Goal: Find specific page/section: Find specific page/section

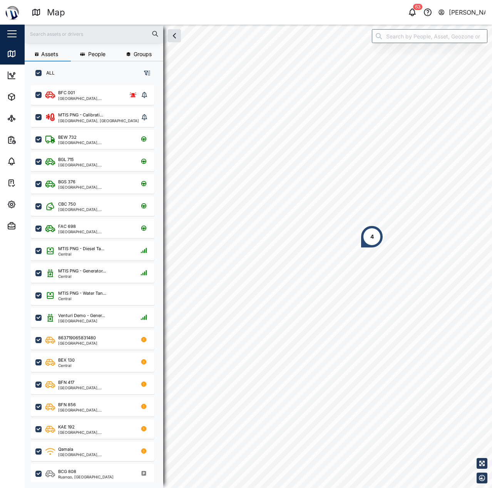
scroll to position [394, 120]
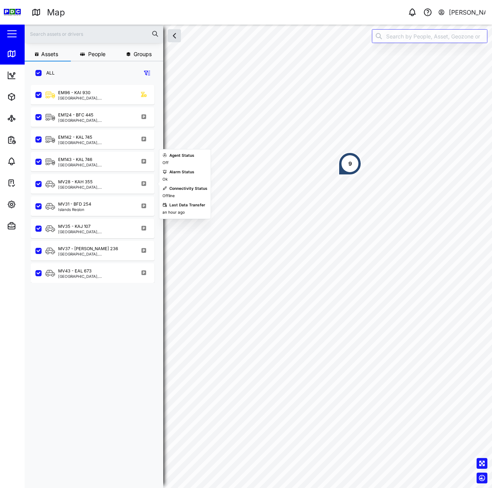
scroll to position [394, 120]
click at [9, 202] on icon "button" at bounding box center [11, 204] width 7 height 7
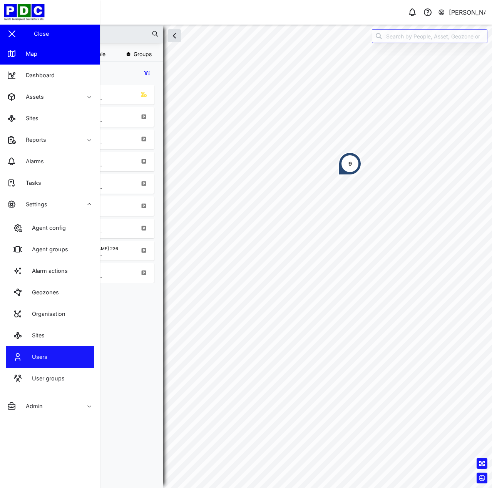
click at [80, 356] on link "Users" at bounding box center [50, 358] width 88 height 22
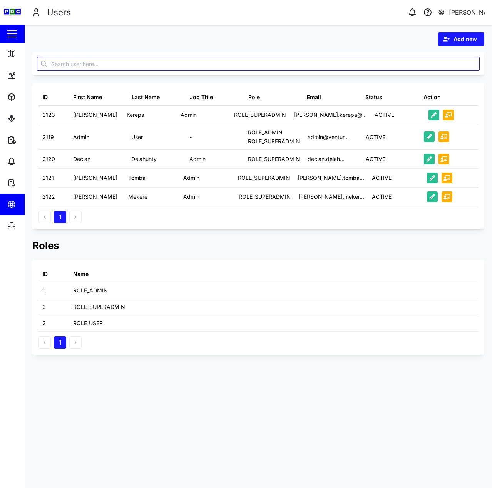
click at [458, 38] on span "Add new" at bounding box center [464, 39] width 23 height 13
click at [458, 73] on div "Platform User" at bounding box center [455, 73] width 45 height 6
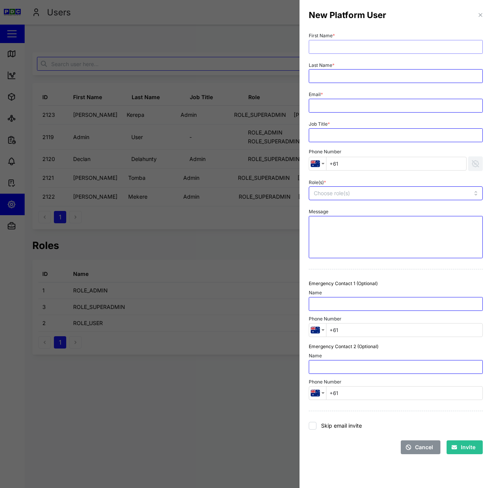
drag, startPoint x: 431, startPoint y: 45, endPoint x: 484, endPoint y: 45, distance: 52.7
click at [451, 45] on input "First Name *" at bounding box center [395, 47] width 174 height 14
click at [371, 105] on input "Email *" at bounding box center [395, 106] width 174 height 14
paste input "[PERSON_NAME][EMAIL_ADDRESS][DOMAIN_NAME]"
type input "[PERSON_NAME][EMAIL_ADDRESS][DOMAIN_NAME]"
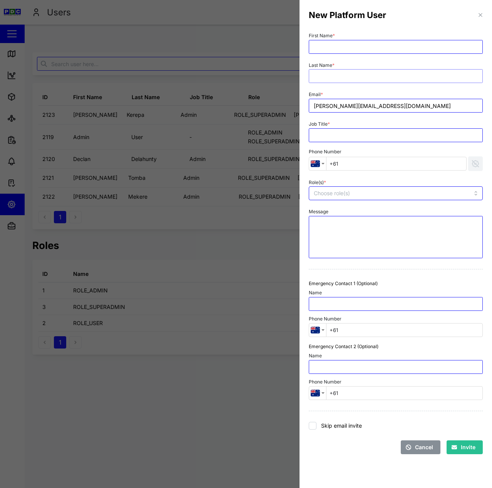
click at [360, 81] on input "Last Name *" at bounding box center [395, 76] width 174 height 14
click at [367, 49] on input "First Name *" at bounding box center [395, 47] width 174 height 14
type input "[PERSON_NAME]"
click at [347, 133] on input "Job Title *" at bounding box center [395, 135] width 174 height 14
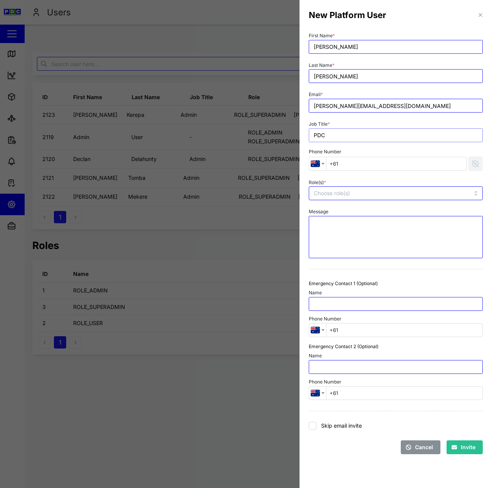
type input "PDC"
click at [388, 189] on div at bounding box center [379, 193] width 135 height 13
click at [397, 177] on div "Role(s) * ROLE_ADMIN ROLE_SUPERADMIN ROLE_USER" at bounding box center [395, 189] width 180 height 30
click at [461, 445] on span "Invite" at bounding box center [467, 447] width 15 height 13
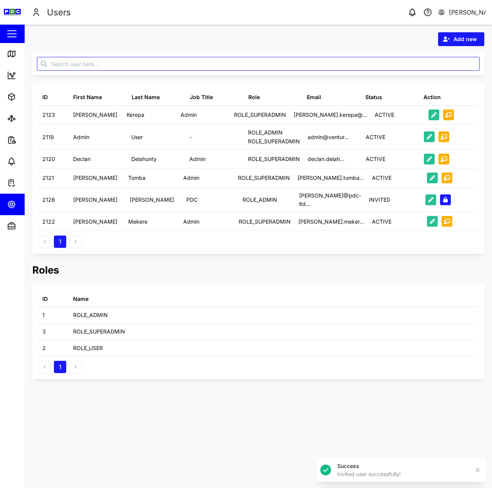
click at [445, 41] on icon "button" at bounding box center [446, 39] width 7 height 5
click at [461, 71] on div "Platform User" at bounding box center [455, 73] width 45 height 6
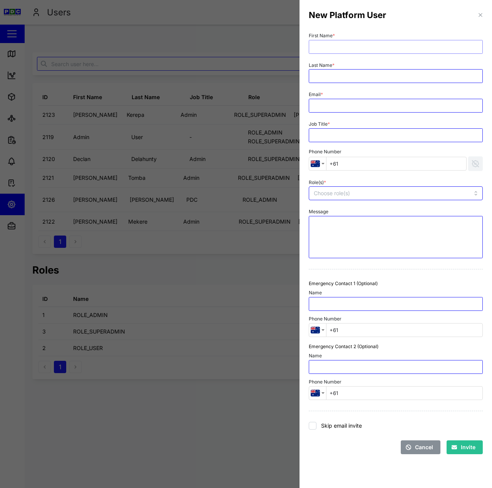
click at [423, 42] on input "First Name *" at bounding box center [395, 47] width 174 height 14
paste input "Bethsheba"
type input "Bethsheba"
click at [368, 73] on input "Last Name *" at bounding box center [395, 76] width 174 height 14
paste input "Taraika"
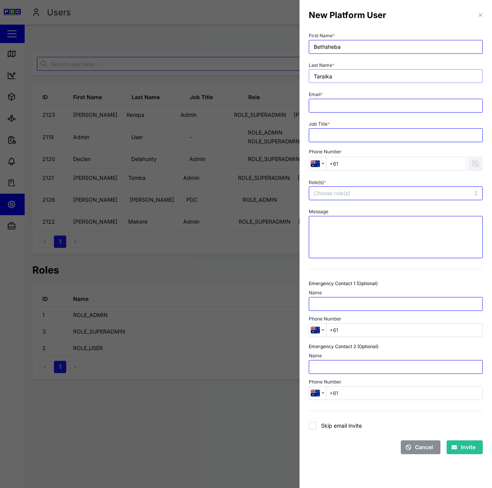
type input "Taraika"
type input "[EMAIL_ADDRESS][DOMAIN_NAME]"
type input "PDC"
click at [396, 193] on input "Role(s) *" at bounding box center [379, 193] width 133 height 6
click at [393, 180] on div "Role(s) * ROLE_ADMIN ROLE_SUPERADMIN ROLE_USER" at bounding box center [395, 188] width 174 height 23
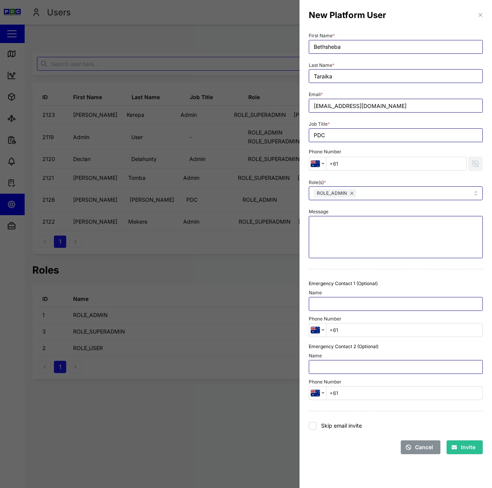
click at [475, 445] on button "Invite" at bounding box center [464, 448] width 36 height 14
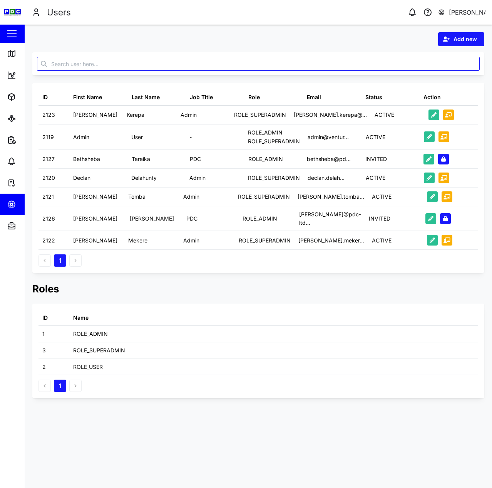
click at [332, 105] on div "Email" at bounding box center [332, 97] width 58 height 16
click at [2, 51] on link "Map" at bounding box center [50, 54] width 100 height 22
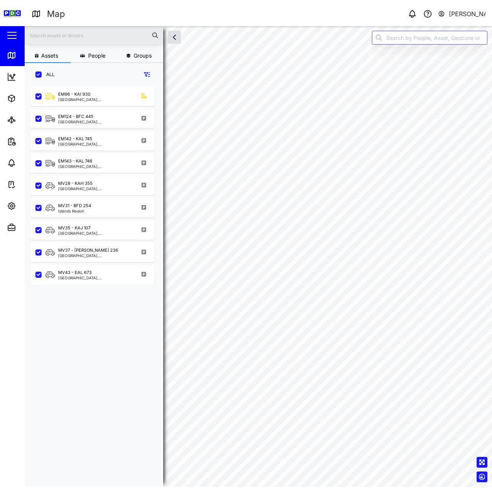
scroll to position [394, 120]
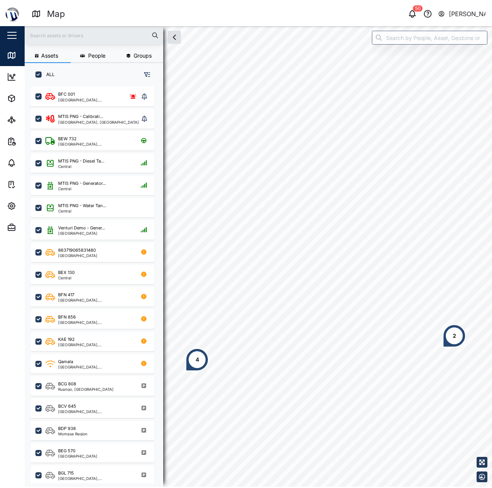
scroll to position [394, 120]
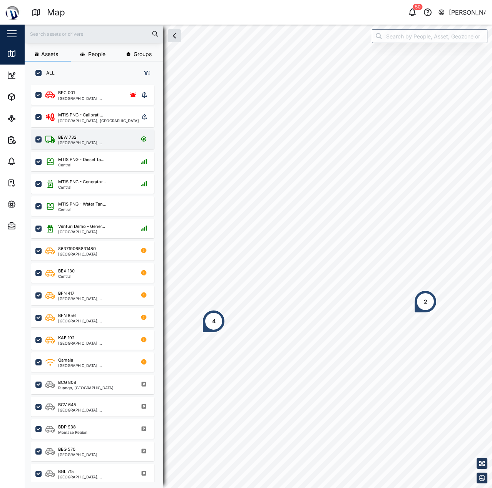
click at [120, 145] on div "BEW 732 National Capital District, Southern Region" at bounding box center [92, 140] width 123 height 20
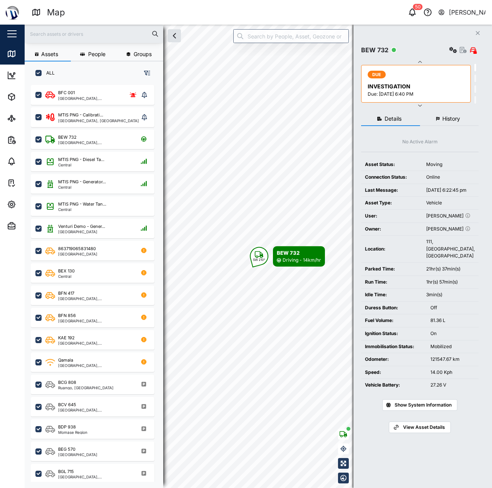
click at [463, 50] on icon "button" at bounding box center [462, 50] width 7 height 6
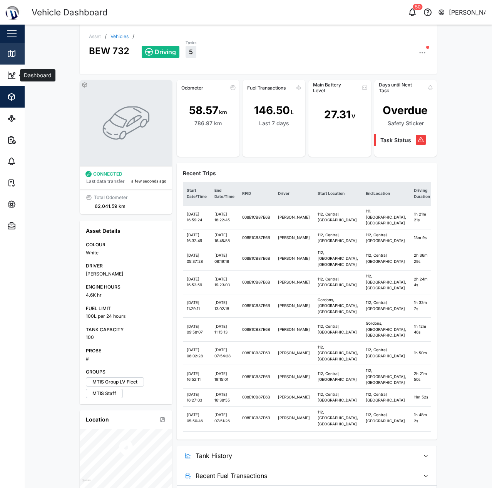
click at [9, 54] on icon at bounding box center [11, 53] width 9 height 9
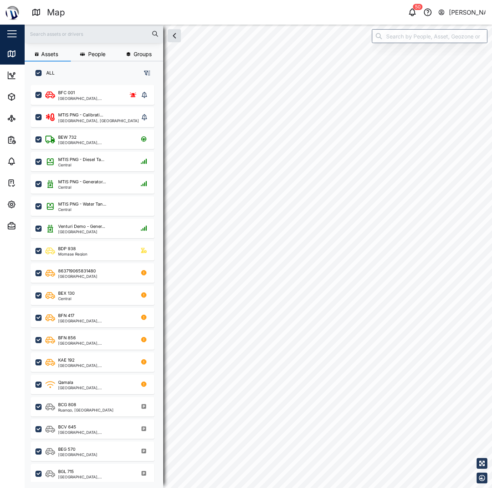
checkbox input "true"
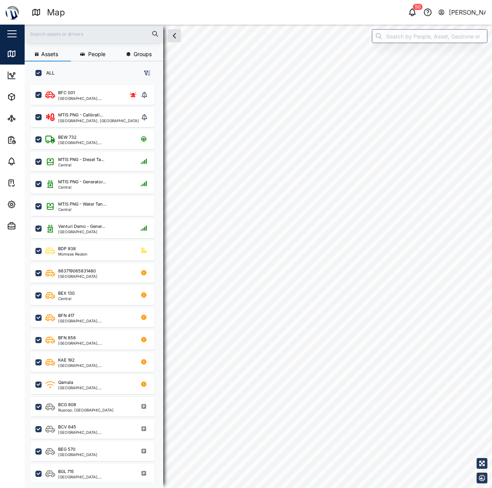
checkbox input "true"
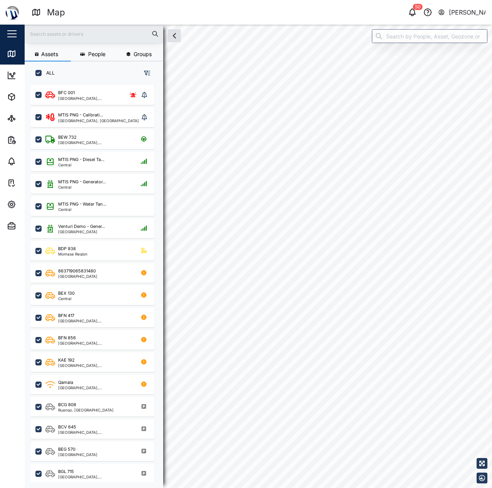
checkbox input "true"
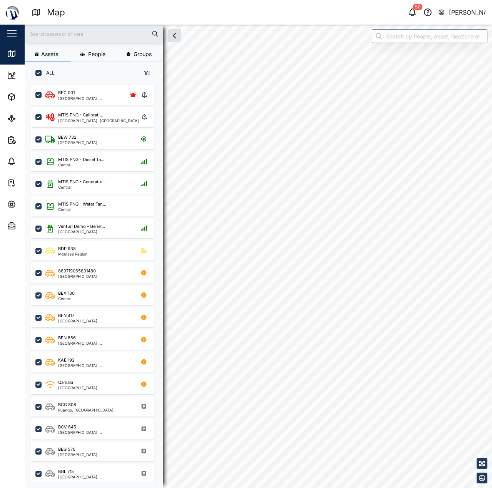
checkbox input "true"
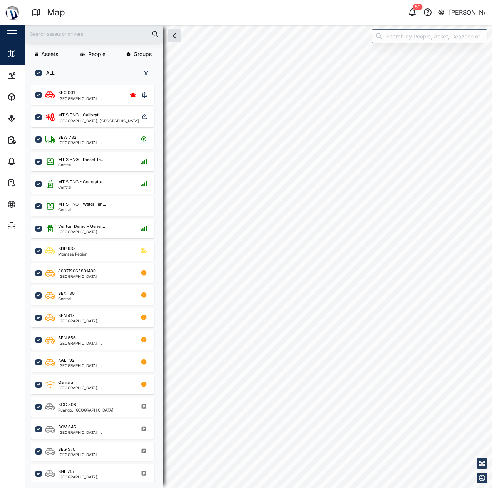
checkbox input "true"
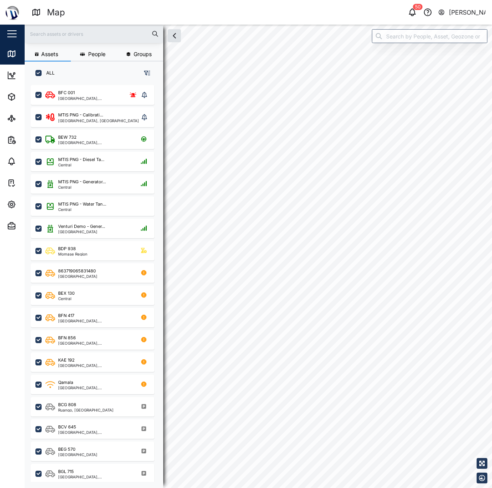
checkbox input "true"
click at [303, 205] on div "4" at bounding box center [296, 214] width 23 height 23
